Goal: Task Accomplishment & Management: Manage account settings

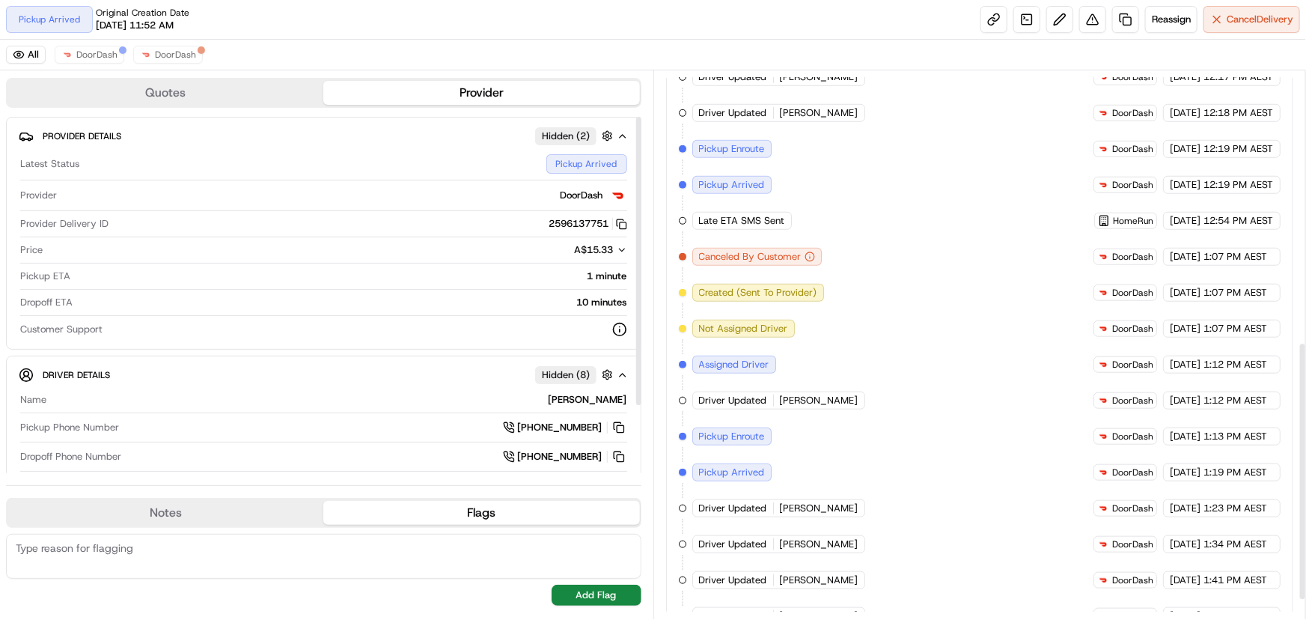
scroll to position [612, 0]
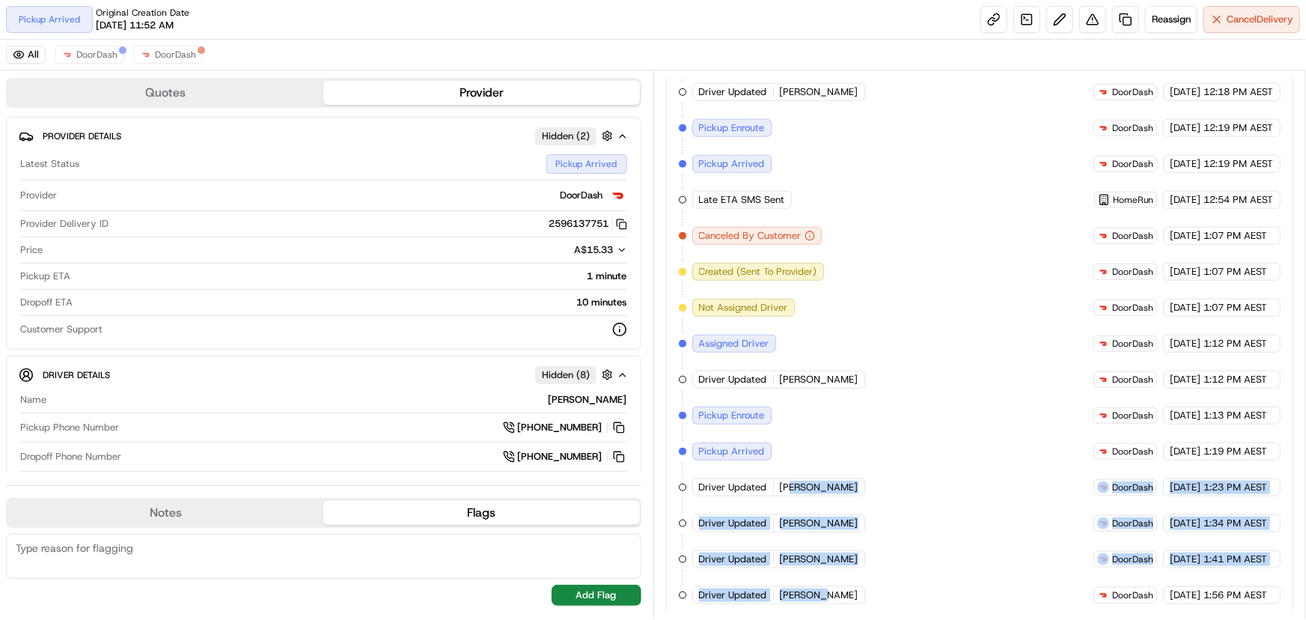
drag, startPoint x: 792, startPoint y: 479, endPoint x: 813, endPoint y: 589, distance: 112.0
click at [813, 589] on div "Created (Sent To Provider) DoorDash 22/08/2025 11:52 AM AEST Not Assigned Drive…" at bounding box center [980, 236] width 602 height 736
click at [828, 589] on div "Created (Sent To Provider) DoorDash 22/08/2025 11:52 AM AEST Not Assigned Drive…" at bounding box center [980, 236] width 602 height 736
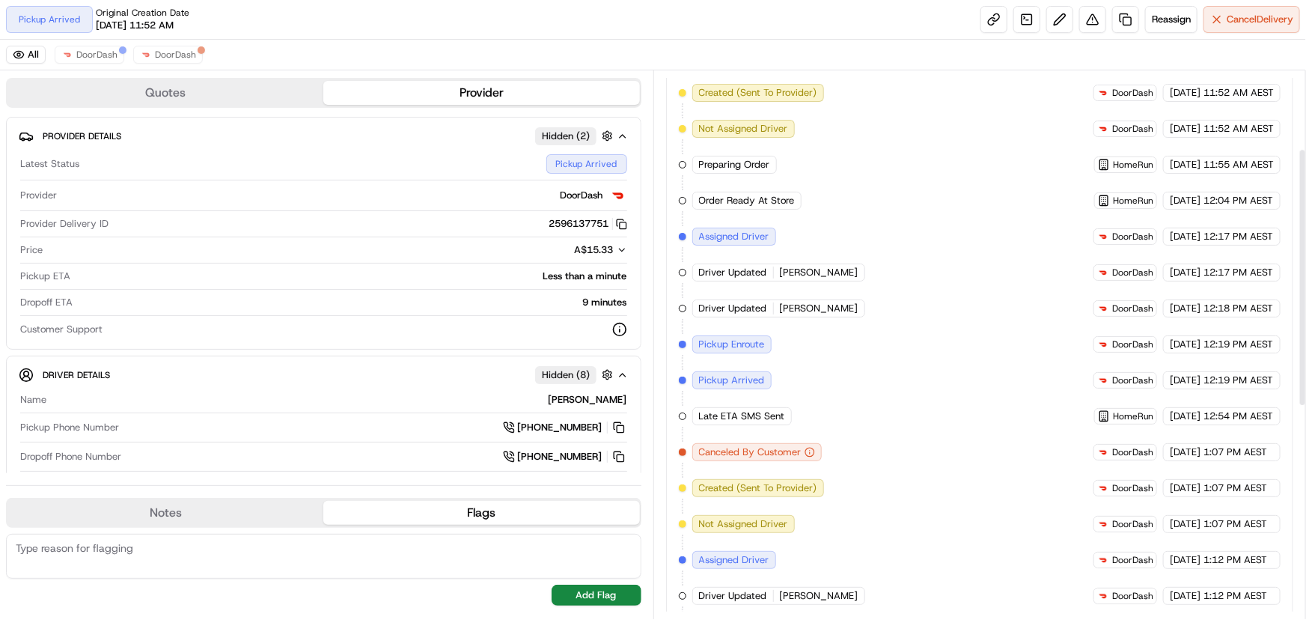
scroll to position [135, 0]
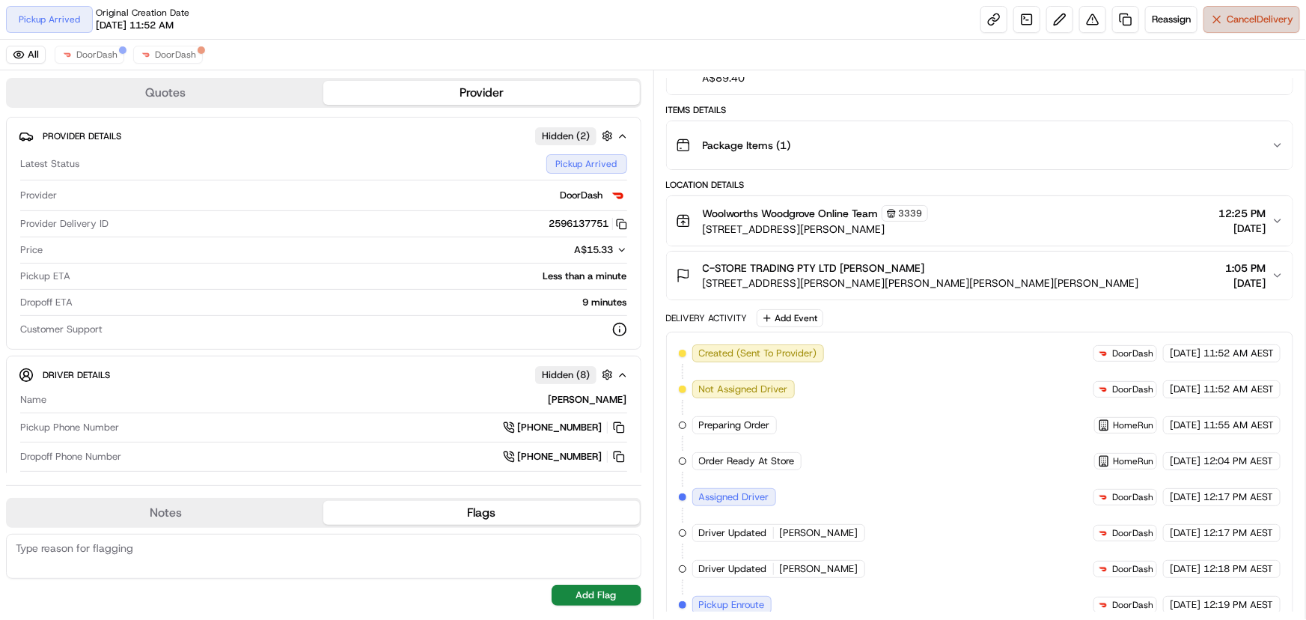
click at [1220, 22] on button "Cancel Delivery" at bounding box center [1251, 19] width 97 height 27
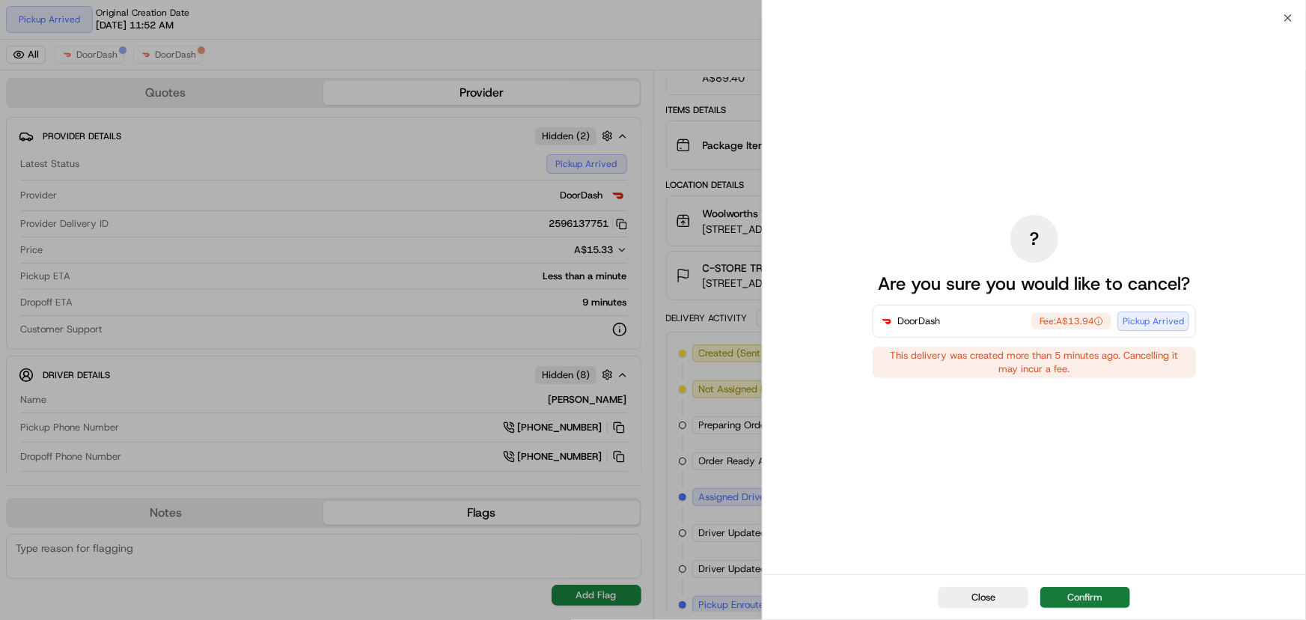
click at [1079, 599] on button "Confirm" at bounding box center [1085, 597] width 90 height 21
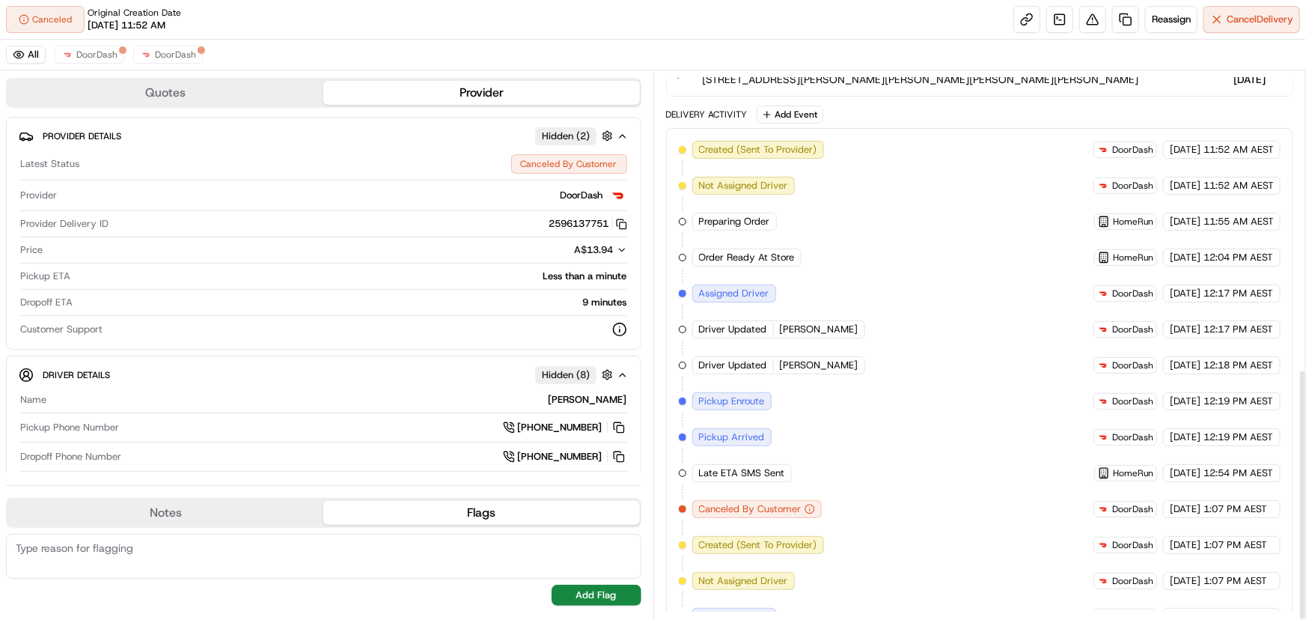
scroll to position [647, 0]
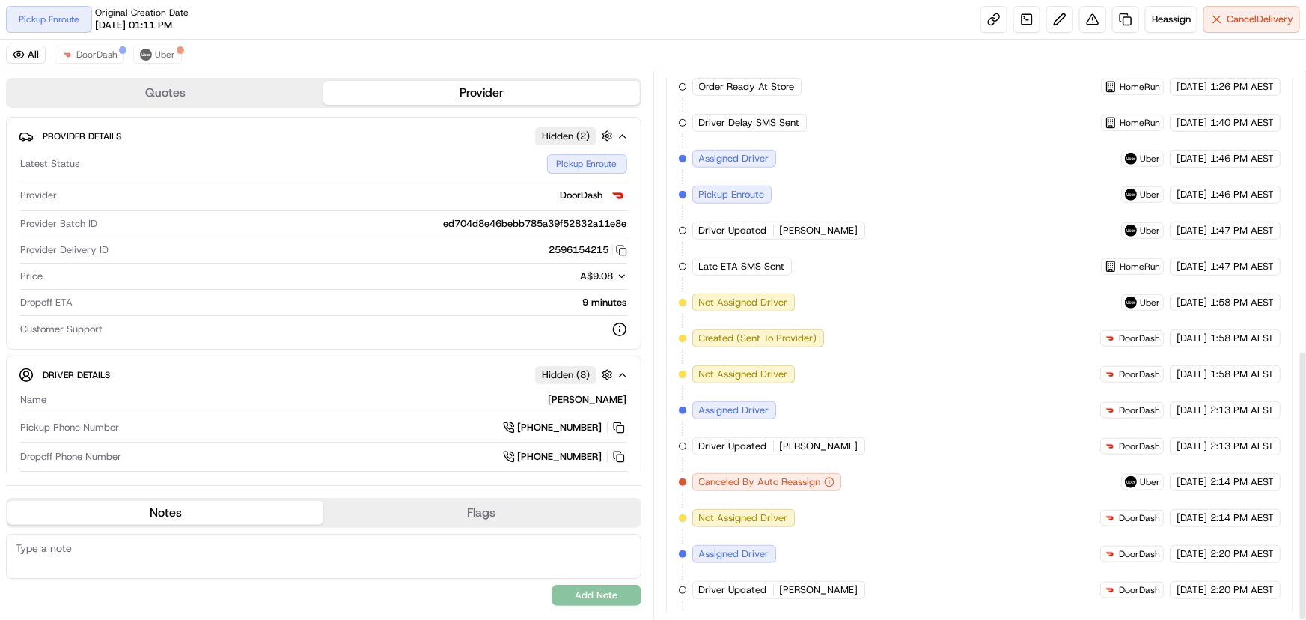
scroll to position [564, 0]
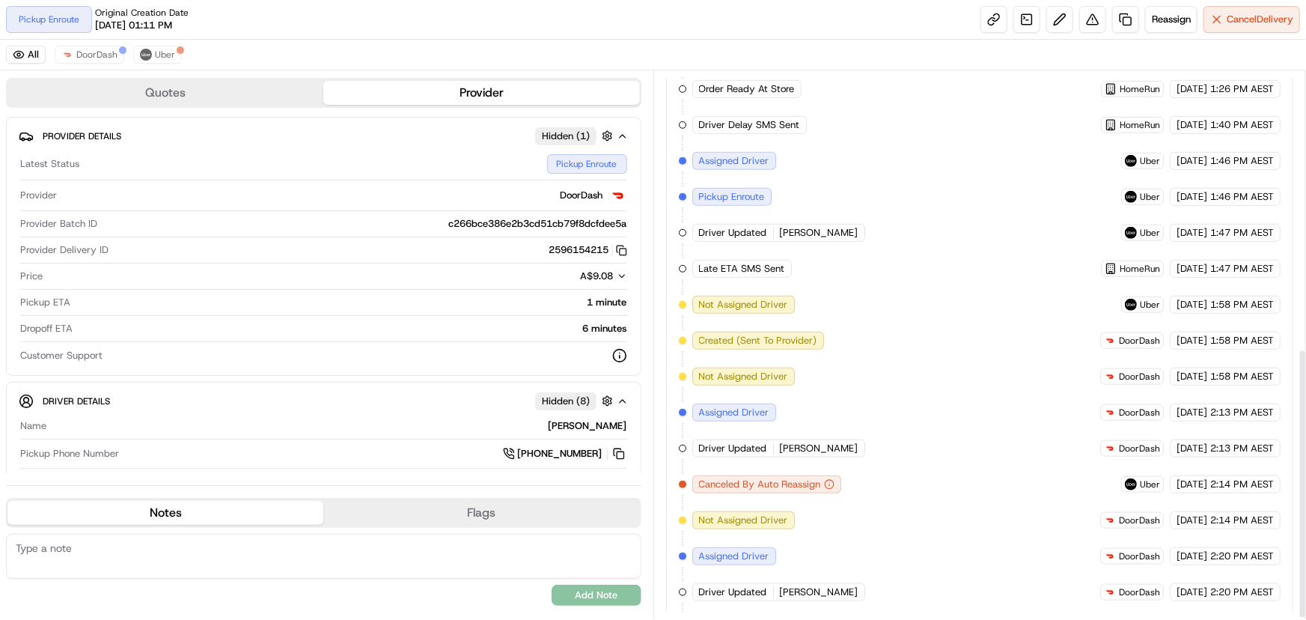
scroll to position [564, 0]
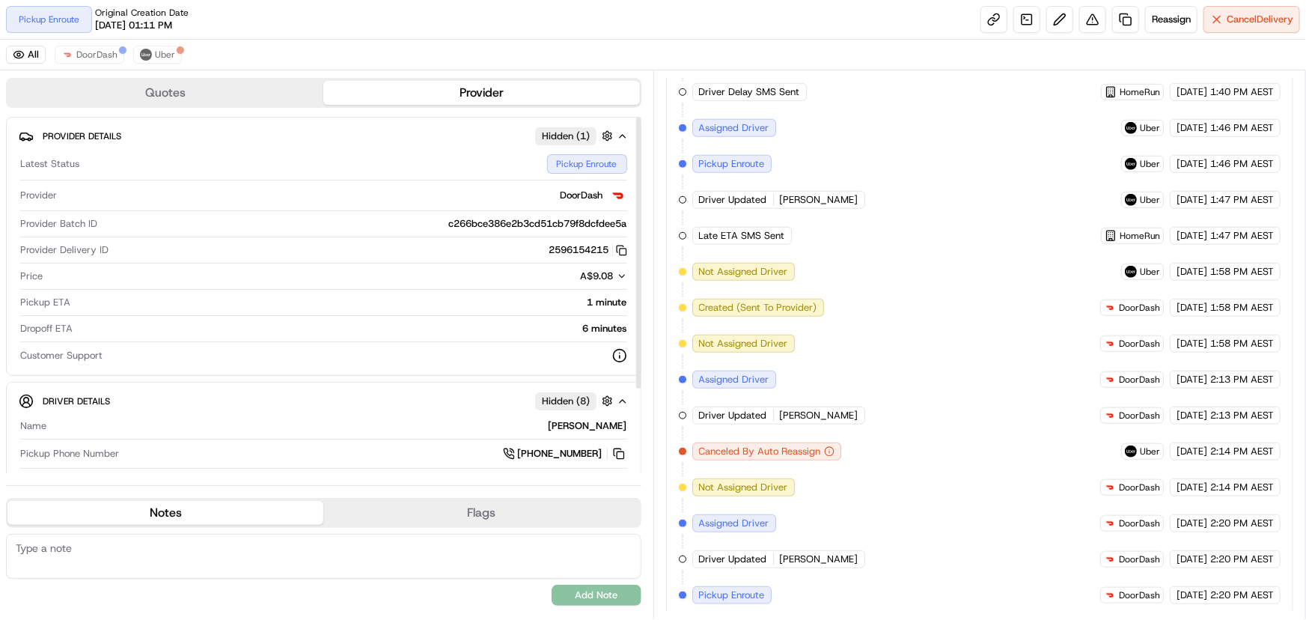
click at [584, 326] on div "6 minutes" at bounding box center [353, 328] width 548 height 13
click at [591, 327] on div "6 minutes" at bounding box center [353, 328] width 548 height 13
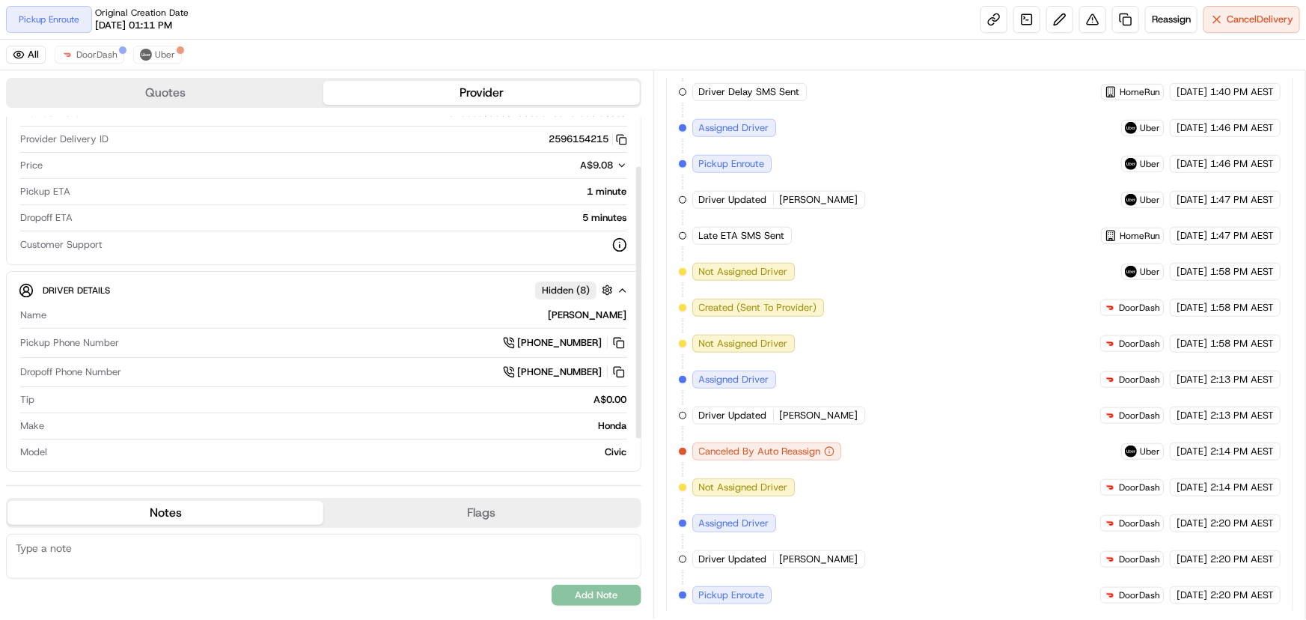
scroll to position [0, 0]
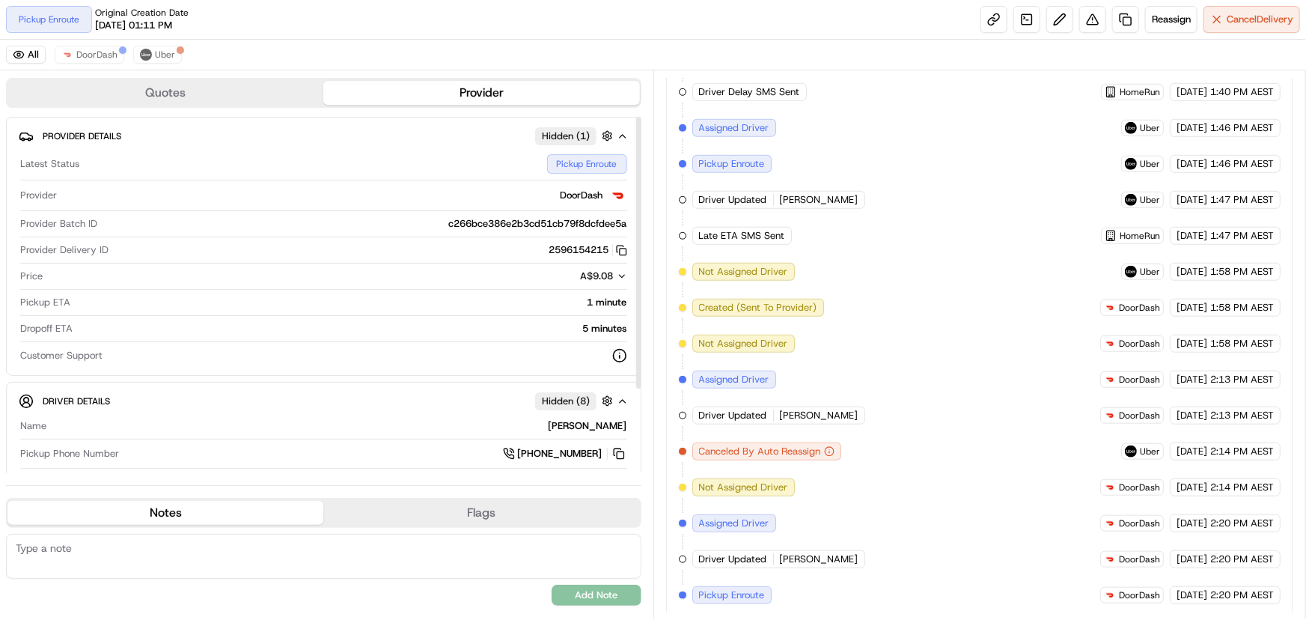
click at [240, 94] on button "Quotes" at bounding box center [165, 93] width 316 height 24
click at [436, 97] on button "Provider" at bounding box center [481, 93] width 316 height 24
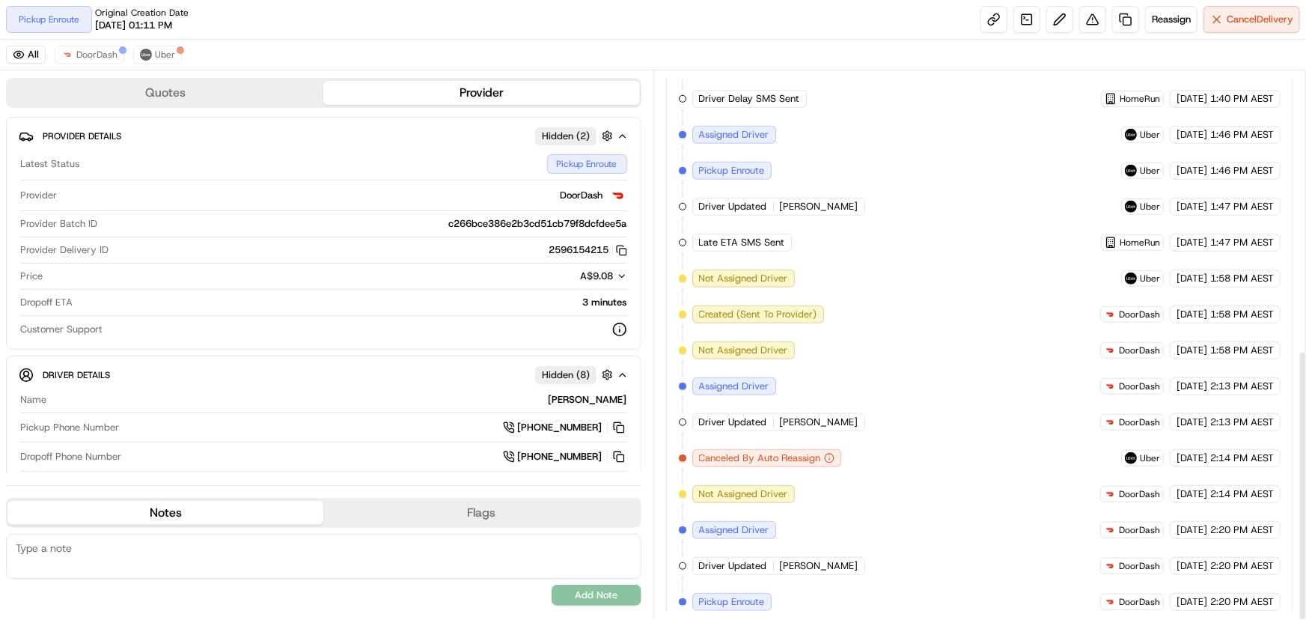
scroll to position [564, 0]
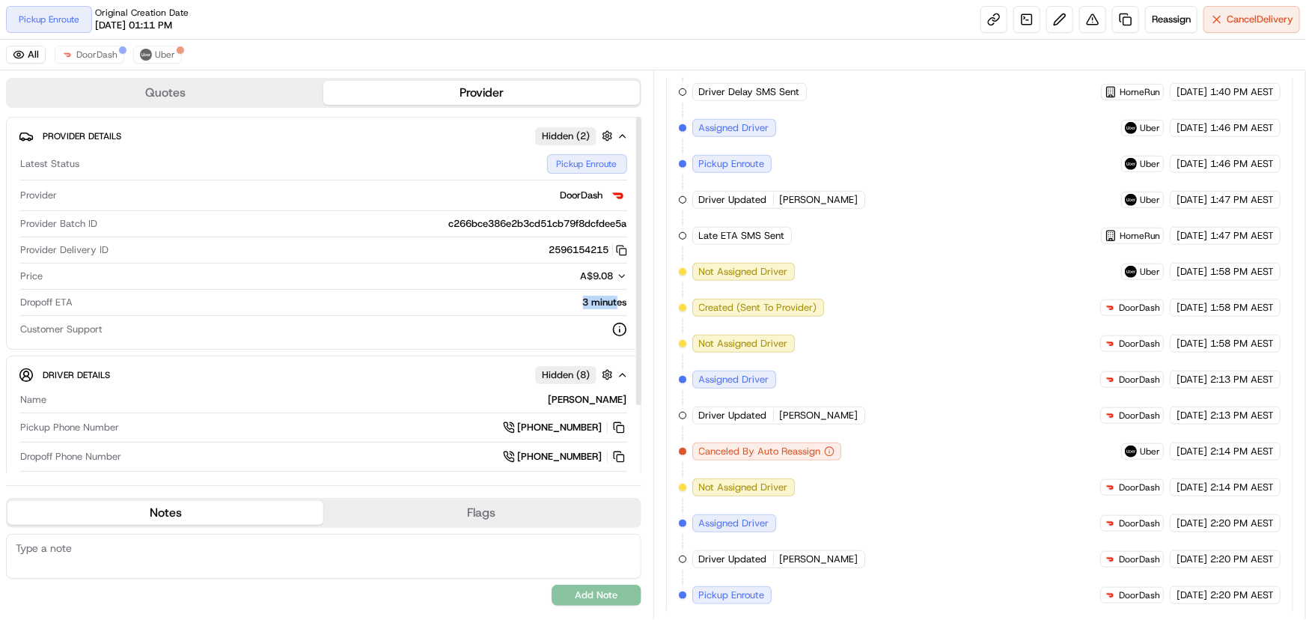
drag, startPoint x: 585, startPoint y: 299, endPoint x: 617, endPoint y: 304, distance: 32.6
click at [617, 304] on div "3 minutes" at bounding box center [353, 302] width 548 height 13
click at [608, 302] on div "3 minutes" at bounding box center [353, 302] width 548 height 13
